Goal: Task Accomplishment & Management: Manage account settings

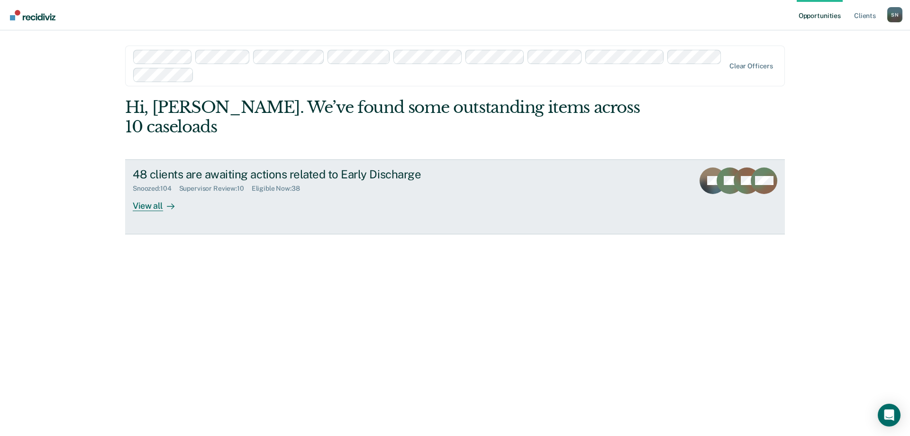
click at [212, 184] on div "Supervisor Review : 10" at bounding box center [215, 188] width 73 height 8
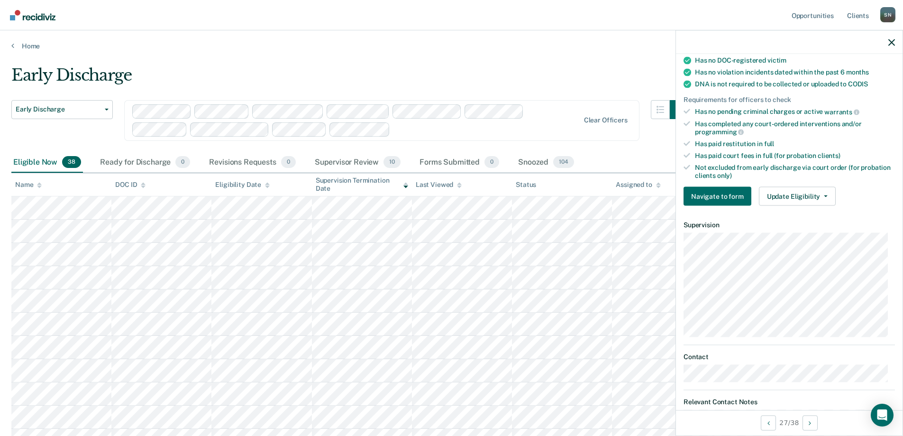
scroll to position [190, 0]
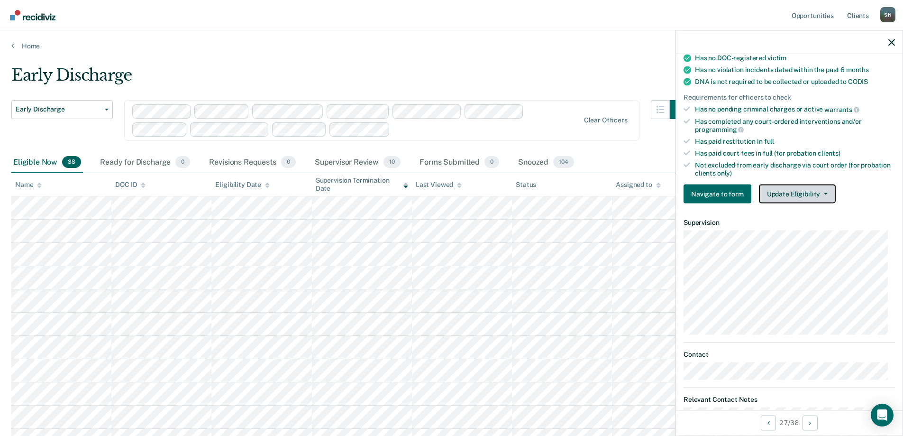
click at [801, 191] on button "Update Eligibility" at bounding box center [797, 193] width 77 height 19
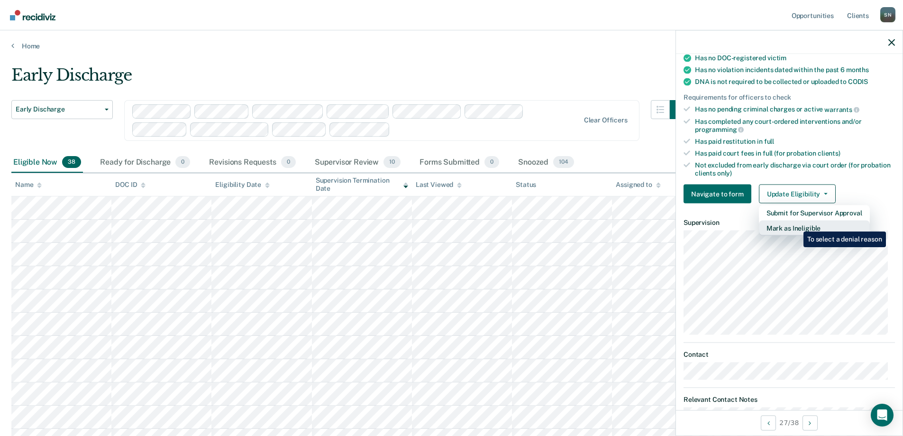
click at [796, 224] on button "Mark as Ineligible" at bounding box center [814, 227] width 111 height 15
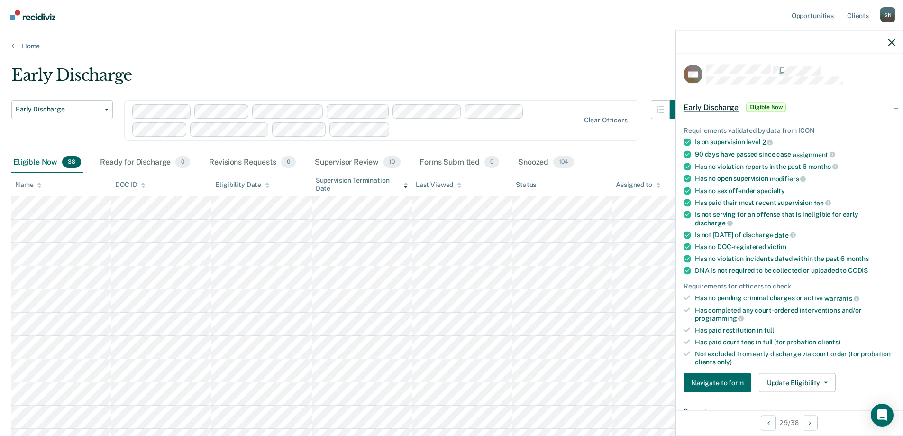
scroll to position [0, 0]
click at [804, 382] on button "Update Eligibility" at bounding box center [797, 383] width 77 height 19
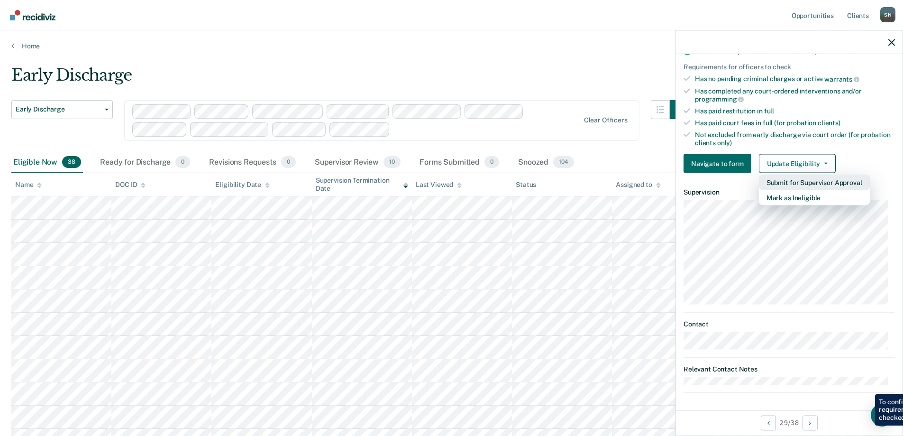
scroll to position [221, 0]
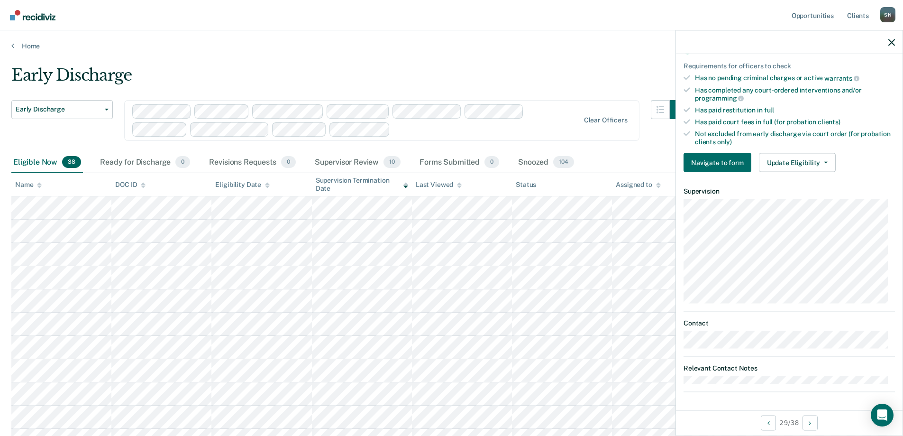
click at [721, 365] on dt "Relevant Contact Notes" at bounding box center [789, 368] width 211 height 8
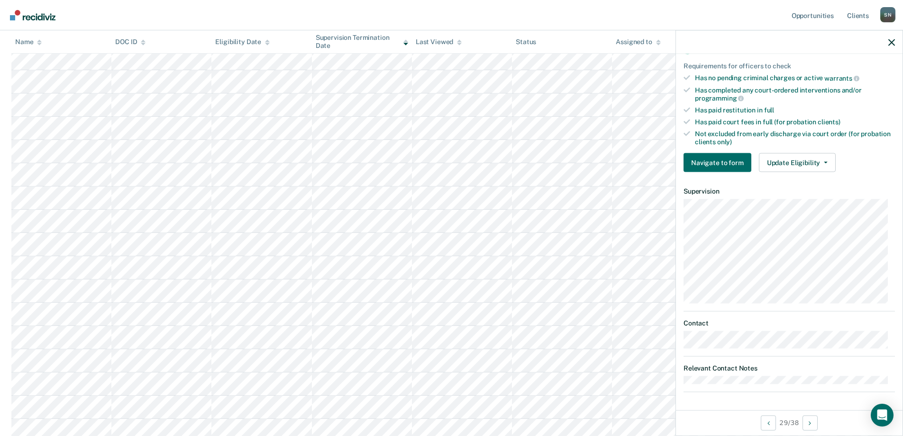
scroll to position [190, 0]
click at [704, 366] on dt "Relevant Contact Notes" at bounding box center [789, 368] width 211 height 8
click at [794, 163] on button "Update Eligibility" at bounding box center [797, 162] width 77 height 19
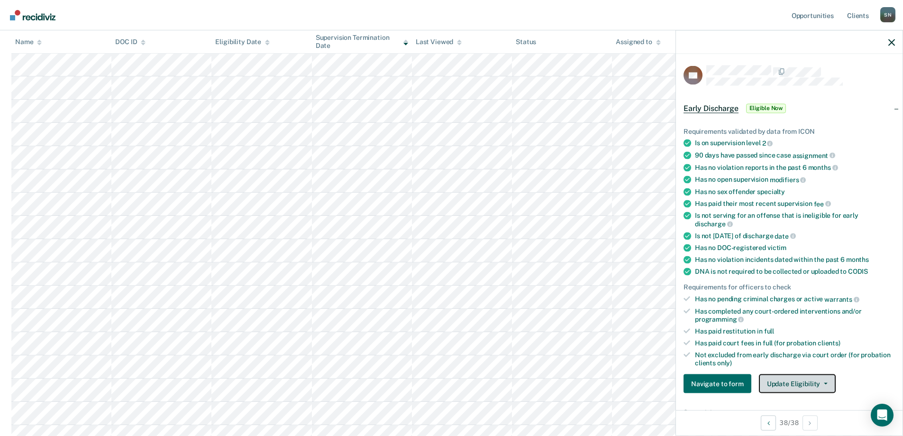
click at [799, 383] on button "Update Eligibility" at bounding box center [797, 383] width 77 height 19
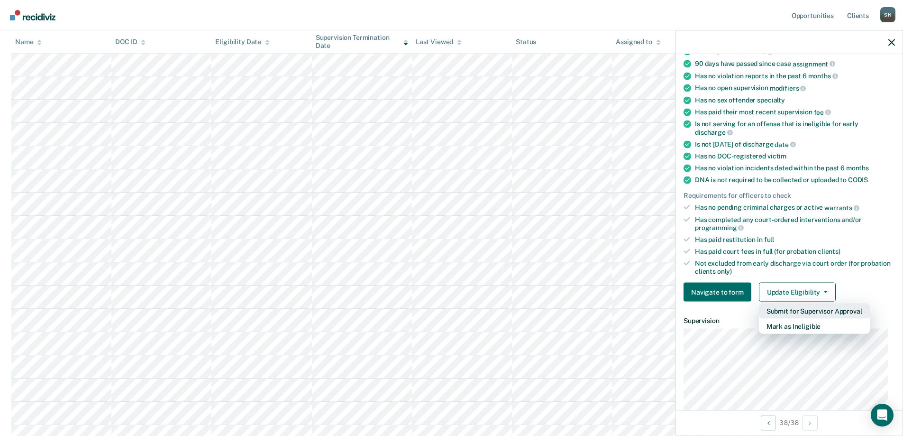
scroll to position [221, 0]
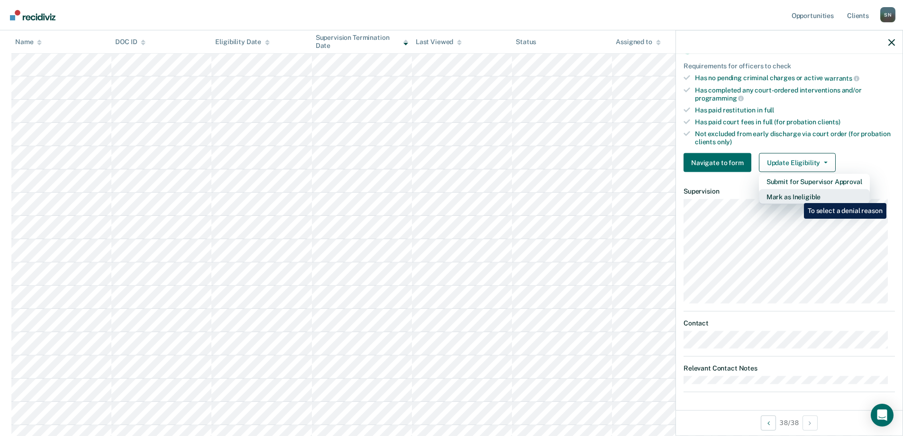
click at [797, 196] on button "Mark as Ineligible" at bounding box center [814, 196] width 111 height 15
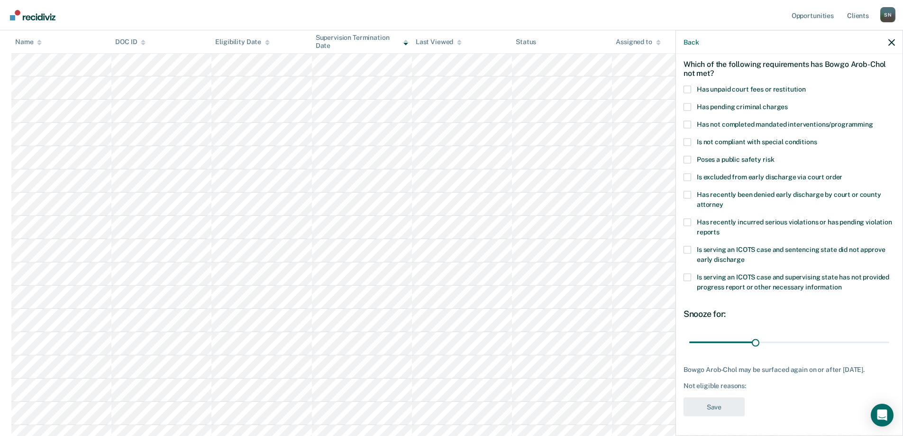
scroll to position [48, 0]
click at [689, 85] on span at bounding box center [688, 89] width 8 height 8
click at [806, 85] on input "Has unpaid court fees or restitution" at bounding box center [806, 85] width 0 height 0
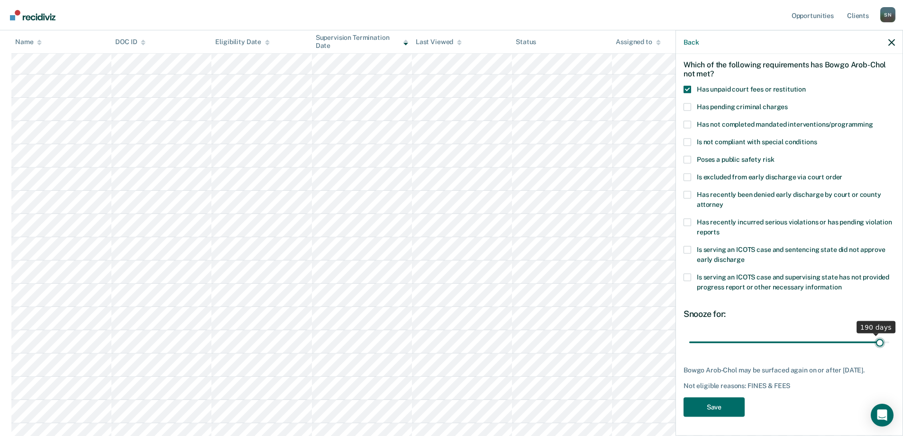
scroll to position [40, 0]
drag, startPoint x: 721, startPoint y: 334, endPoint x: 885, endPoint y: 326, distance: 164.2
click at [885, 335] on input "range" at bounding box center [789, 343] width 200 height 17
drag, startPoint x: 878, startPoint y: 342, endPoint x: 776, endPoint y: 340, distance: 102.4
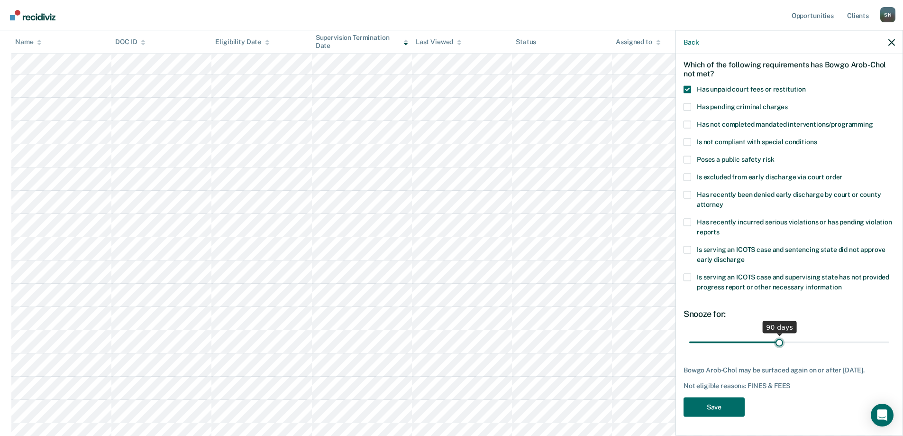
type input "90"
click at [776, 340] on input "range" at bounding box center [789, 342] width 200 height 17
click at [722, 409] on button "Save" at bounding box center [714, 406] width 61 height 19
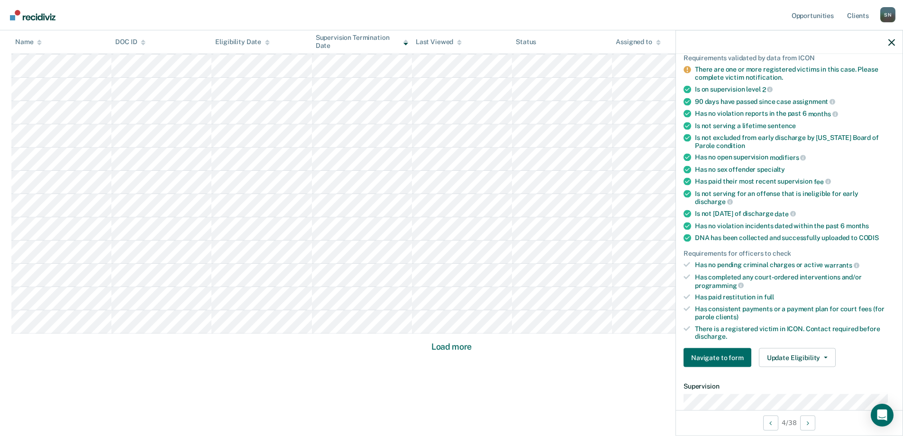
scroll to position [284, 0]
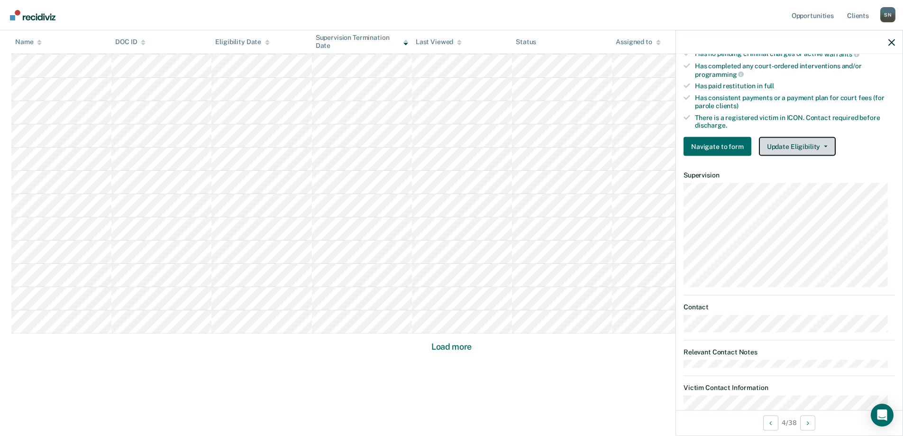
click at [780, 146] on button "Update Eligibility" at bounding box center [797, 146] width 77 height 19
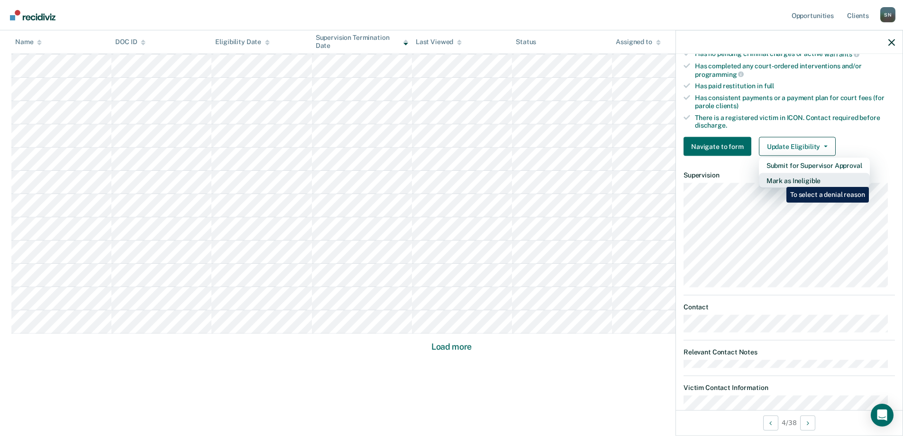
click at [779, 180] on button "Mark as Ineligible" at bounding box center [814, 180] width 111 height 15
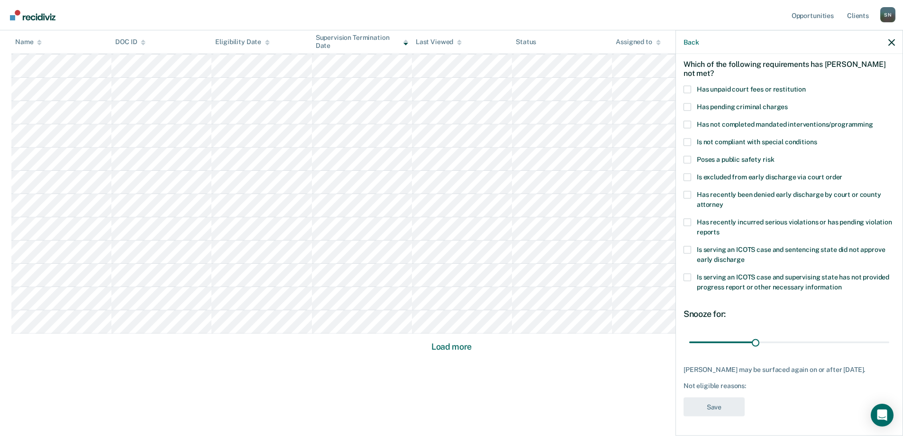
scroll to position [40, 0]
click at [688, 91] on span at bounding box center [688, 90] width 8 height 8
click at [806, 86] on input "Has unpaid court fees or restitution" at bounding box center [806, 86] width 0 height 0
drag, startPoint x: 705, startPoint y: 342, endPoint x: 754, endPoint y: 342, distance: 48.4
type input "120"
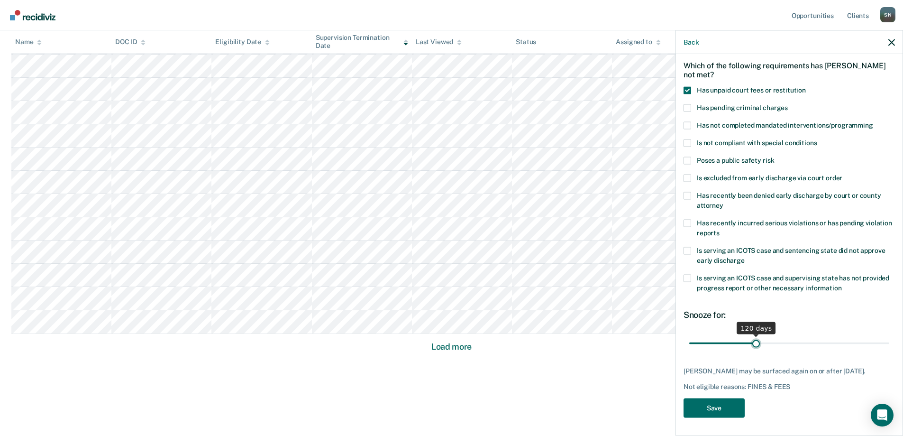
click at [754, 342] on input "range" at bounding box center [789, 343] width 200 height 17
click at [713, 406] on button "Save" at bounding box center [714, 407] width 61 height 19
